Goal: Transaction & Acquisition: Obtain resource

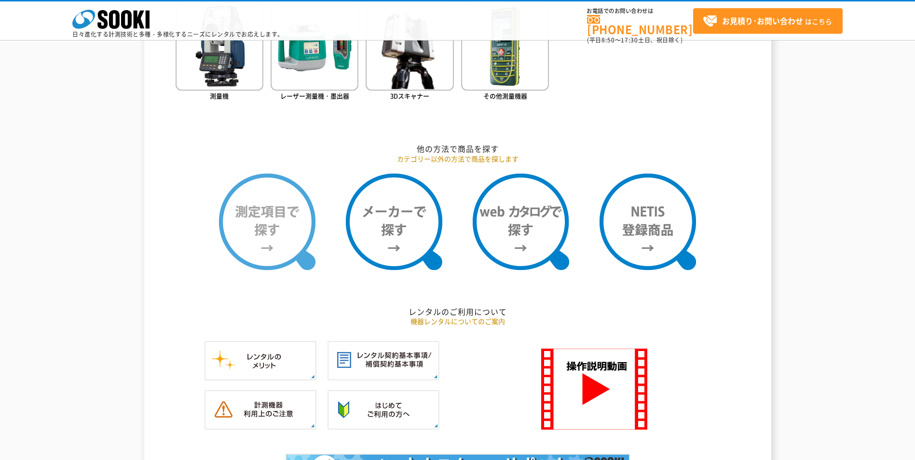
scroll to position [708, 0]
click at [259, 225] on img at bounding box center [267, 222] width 96 height 96
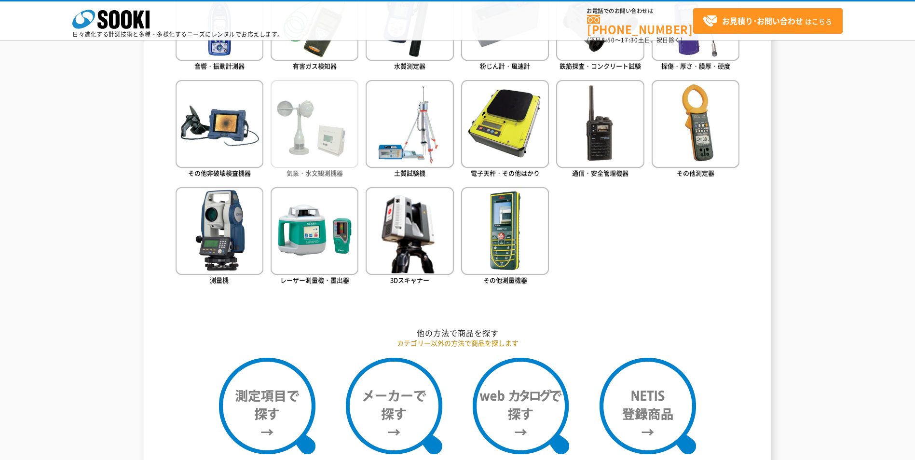
scroll to position [482, 0]
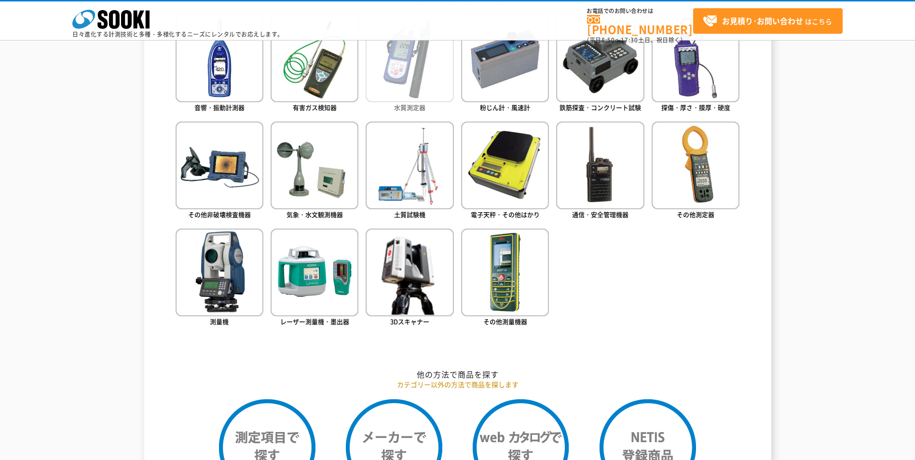
click at [440, 100] on img at bounding box center [410, 58] width 88 height 88
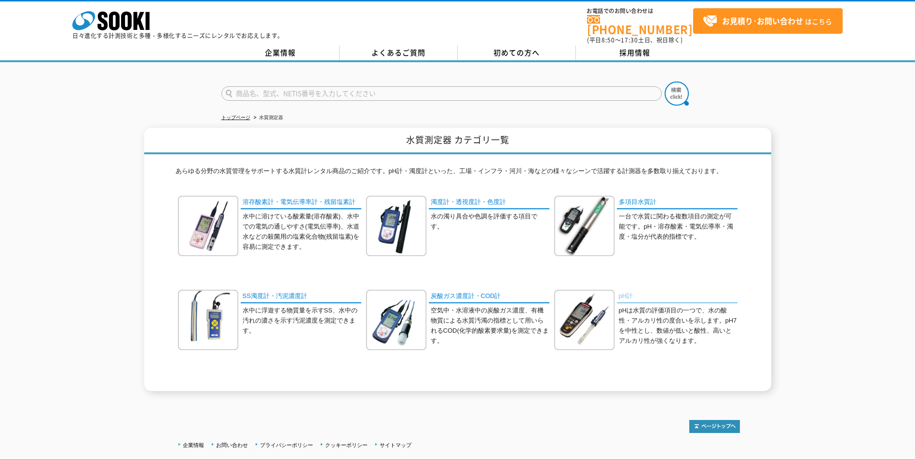
click at [633, 291] on link "pH計" at bounding box center [677, 297] width 121 height 14
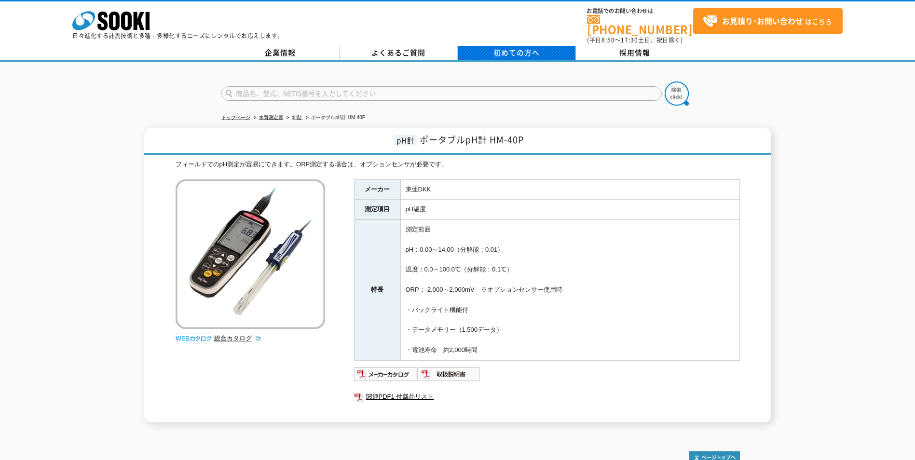
click at [517, 48] on span "初めての方へ" at bounding box center [516, 52] width 46 height 11
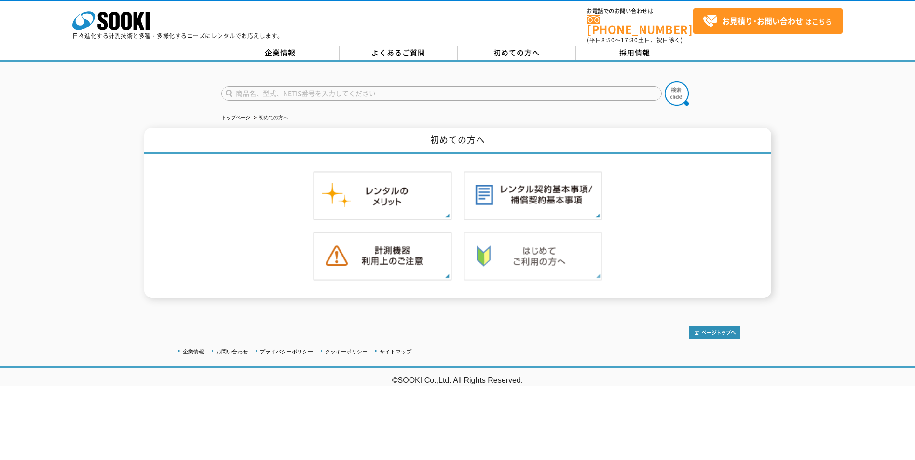
click at [506, 260] on img at bounding box center [533, 256] width 139 height 49
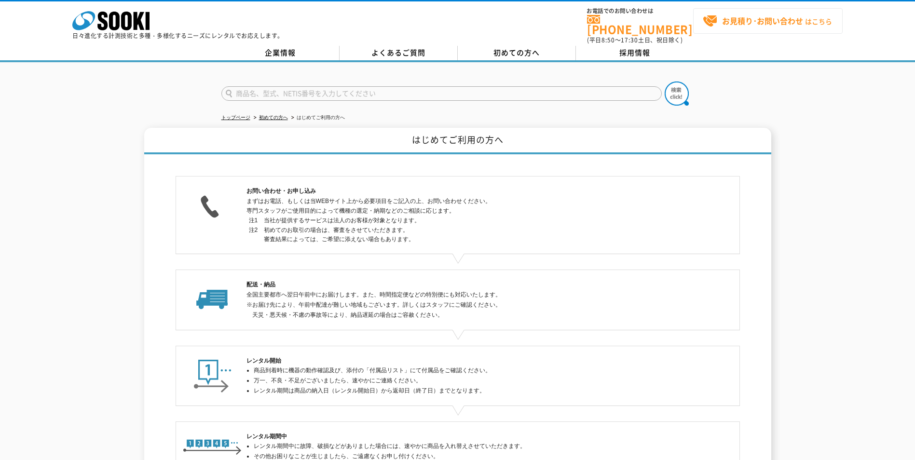
click at [698, 30] on link "お見積り･お問い合わせ はこちら" at bounding box center [768, 21] width 150 height 26
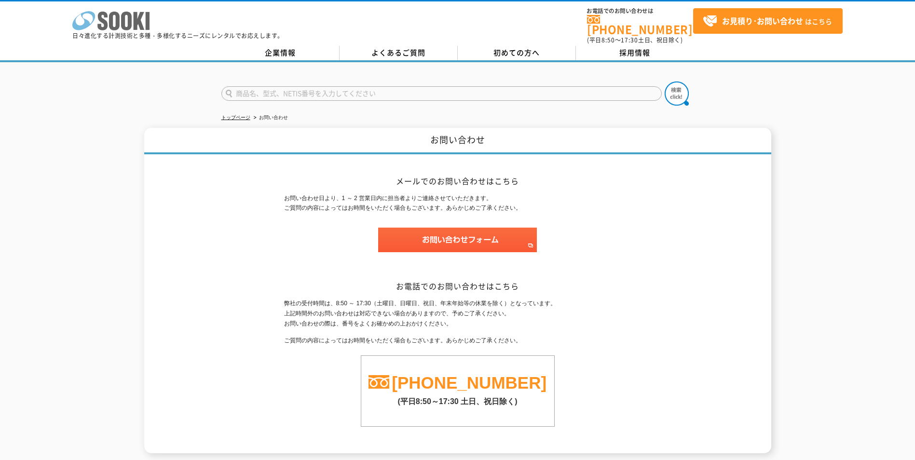
click at [94, 14] on icon at bounding box center [83, 20] width 23 height 19
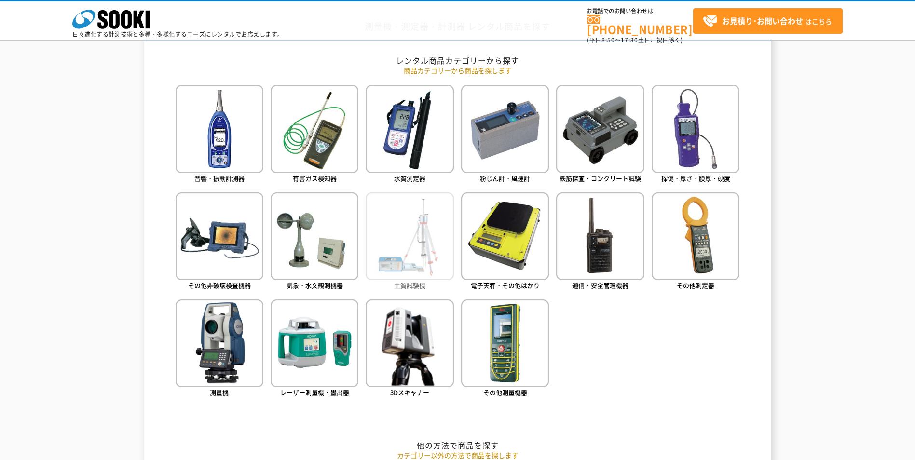
scroll to position [418, 0]
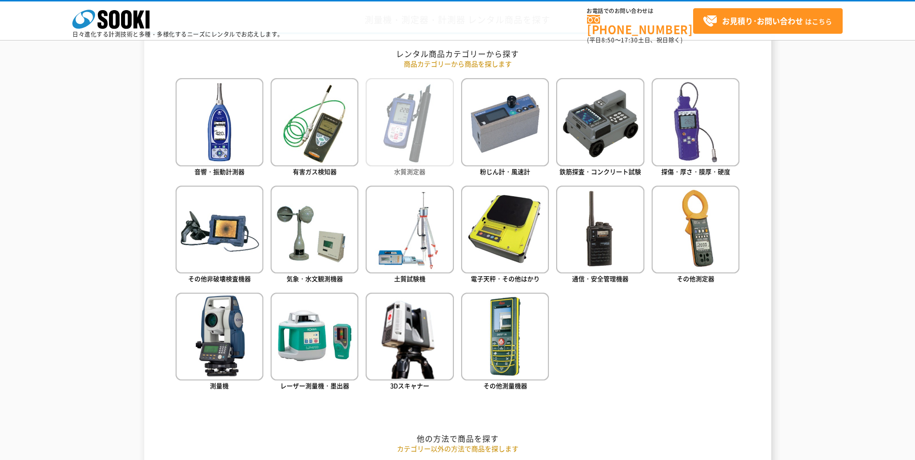
click at [401, 157] on img at bounding box center [410, 122] width 88 height 88
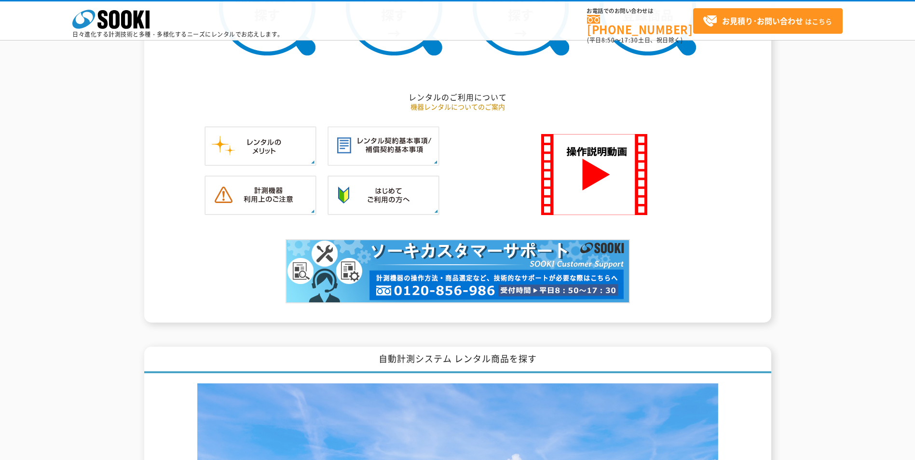
scroll to position [1029, 0]
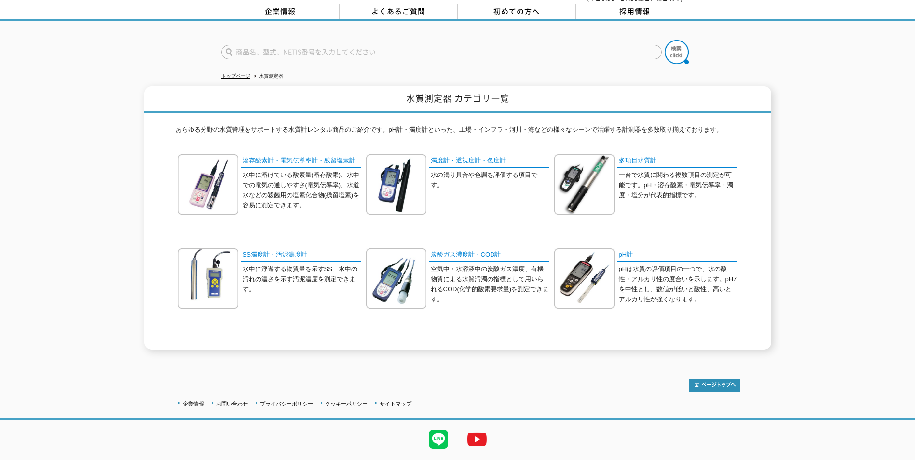
scroll to position [30, 0]
